Goal: Task Accomplishment & Management: Manage account settings

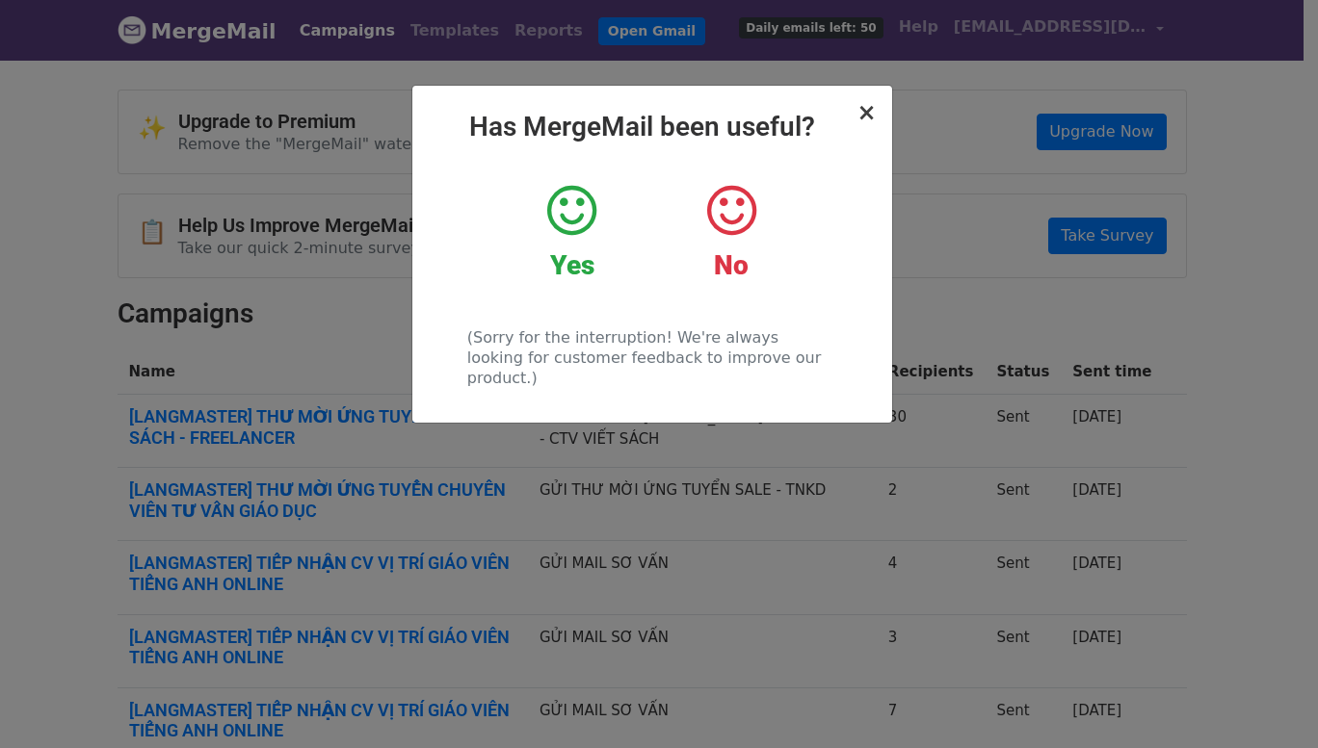
drag, startPoint x: 878, startPoint y: 108, endPoint x: 869, endPoint y: 112, distance: 10.4
click at [878, 108] on div "× Has MergeMail been useful? Yes No (Sorry for the interruption! We're always l…" at bounding box center [652, 254] width 480 height 337
click at [869, 112] on span "×" at bounding box center [865, 112] width 19 height 27
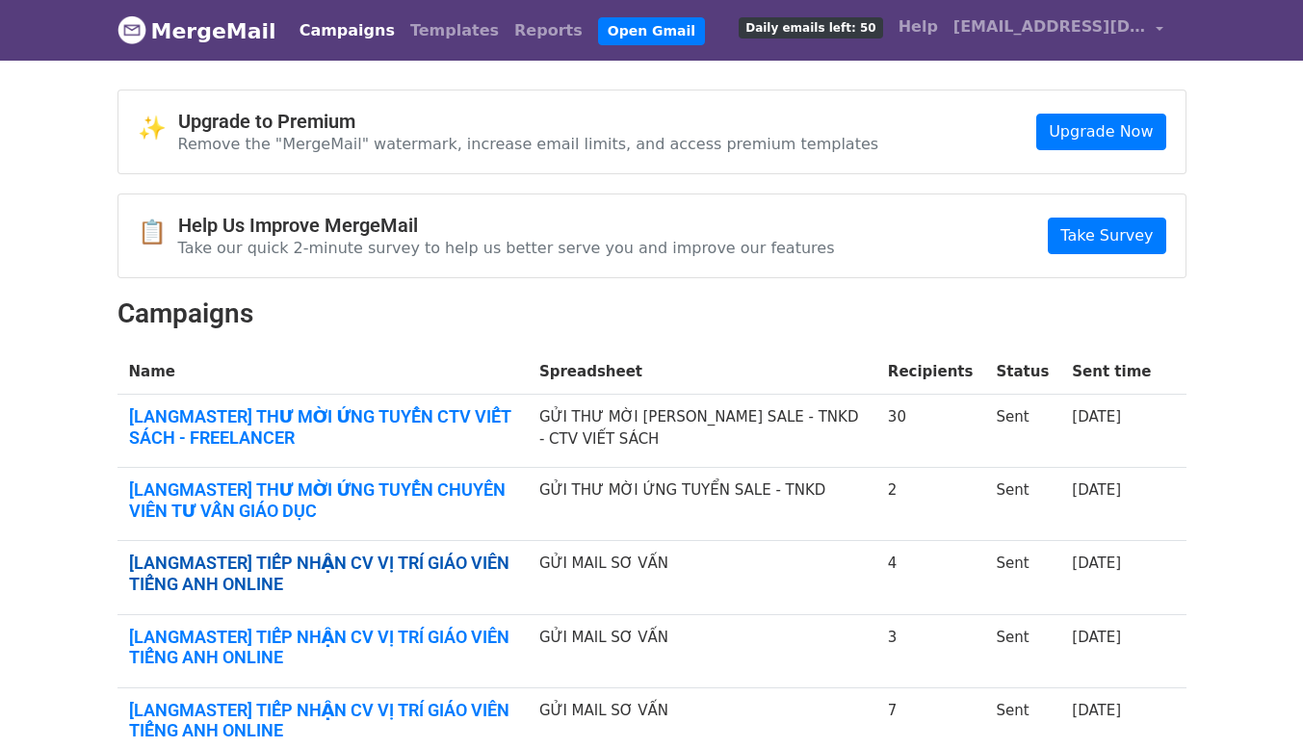
click at [479, 571] on link "[LANGMASTER] TIẾP NHẬN CV VỊ TRÍ GIÁO VIÊN TIẾNG ANH ONLINE" at bounding box center [322, 573] width 387 height 41
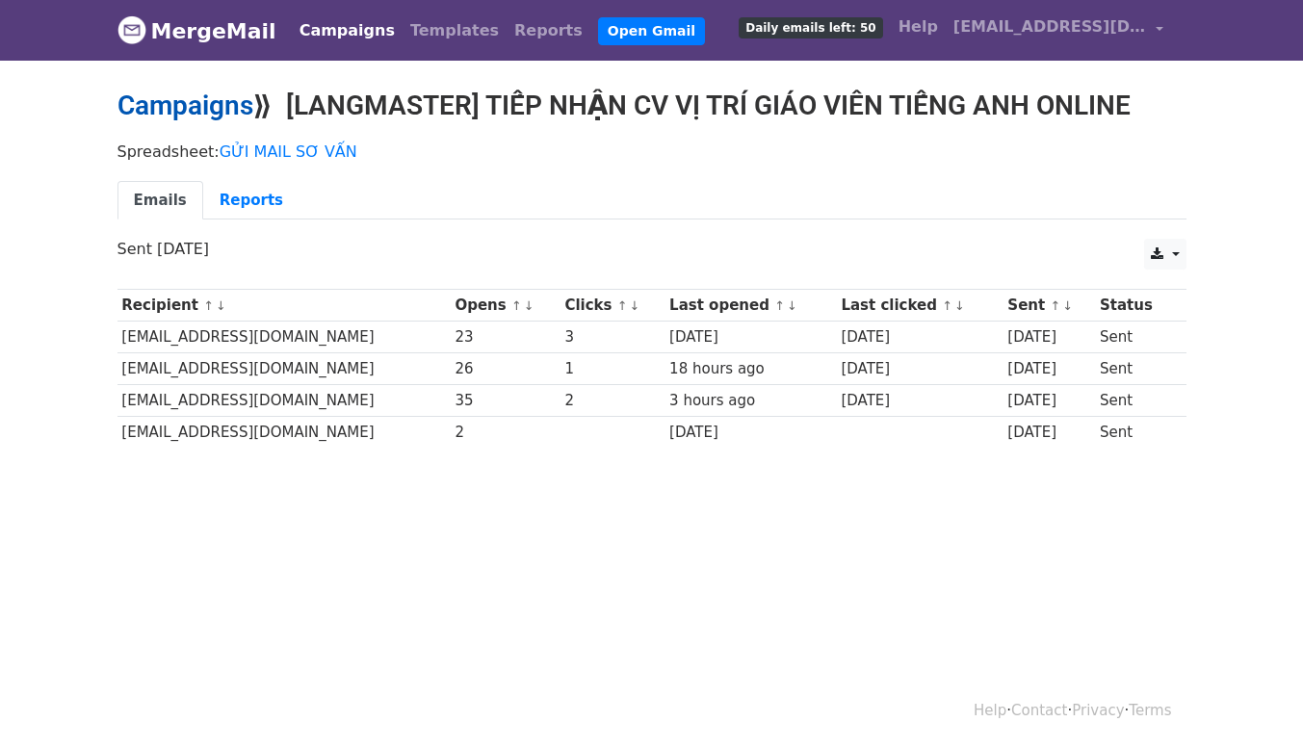
click at [219, 106] on link "Campaigns" at bounding box center [186, 106] width 136 height 32
